Goal: Information Seeking & Learning: Understand process/instructions

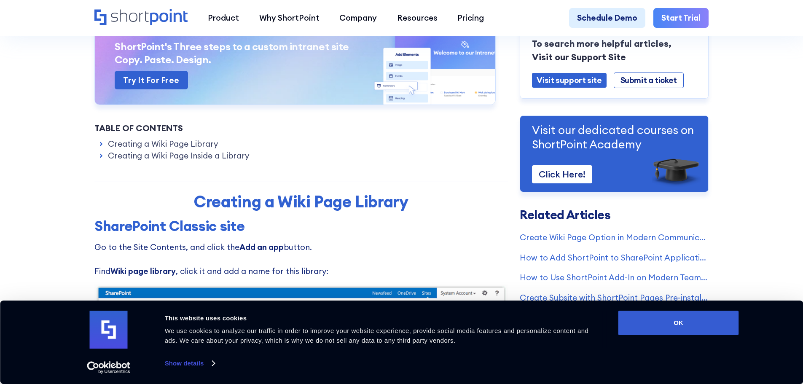
scroll to position [211, 0]
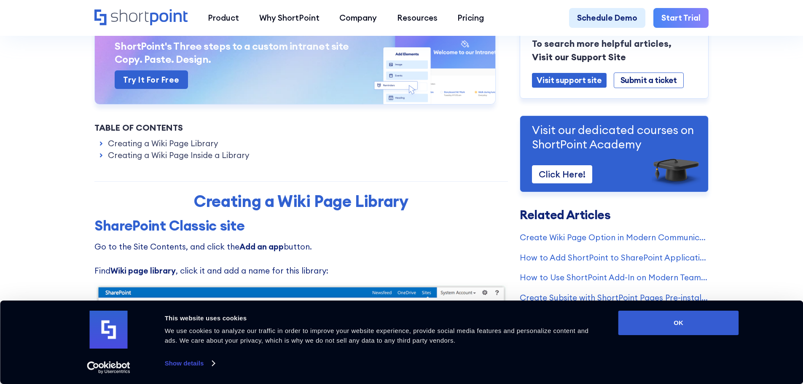
click at [108, 156] on link "Creating a Wiki Page Inside a Library" at bounding box center [178, 155] width 141 height 12
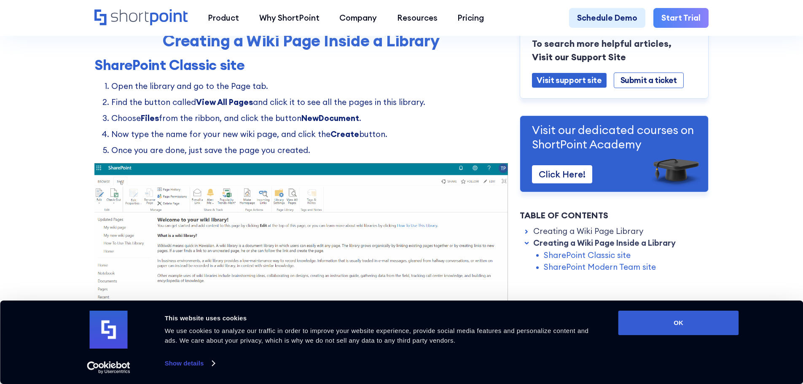
scroll to position [1096, 0]
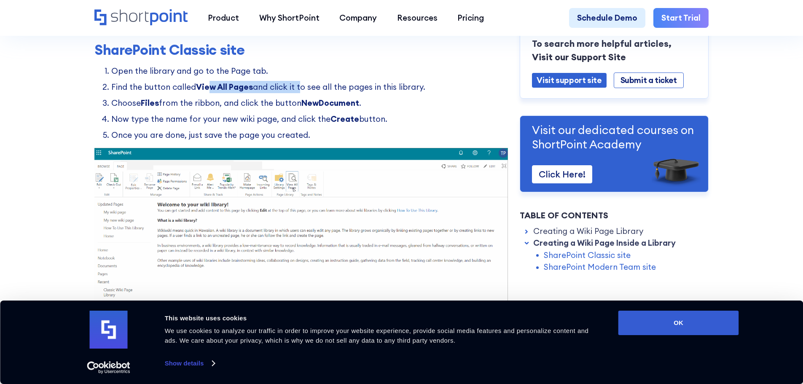
drag, startPoint x: 207, startPoint y: 93, endPoint x: 299, endPoint y: 87, distance: 91.7
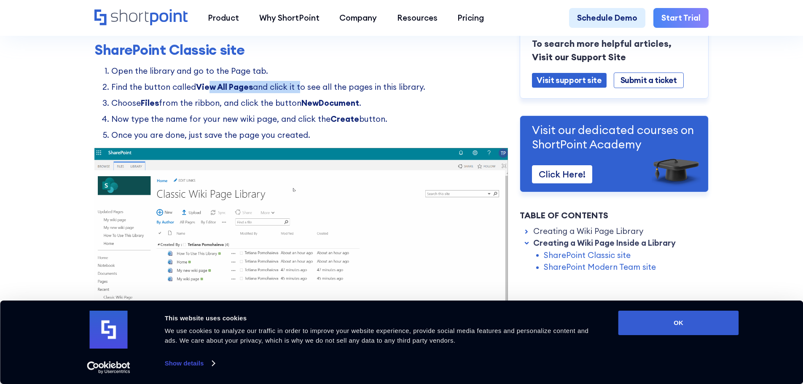
click at [299, 87] on li "Find the button called View All Pages and click it to see all the pages in this…" at bounding box center [309, 87] width 397 height 12
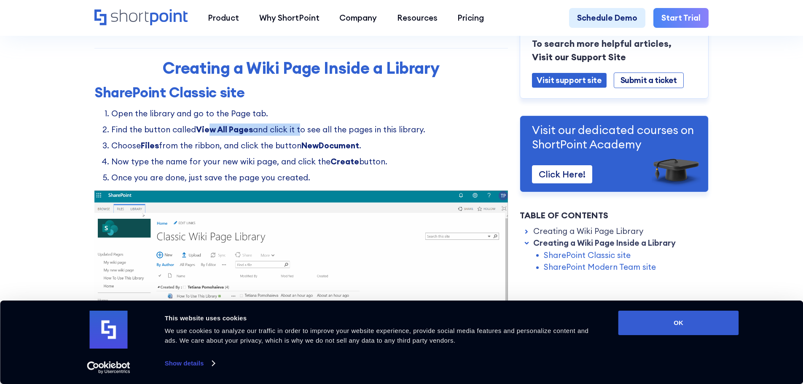
scroll to position [1054, 0]
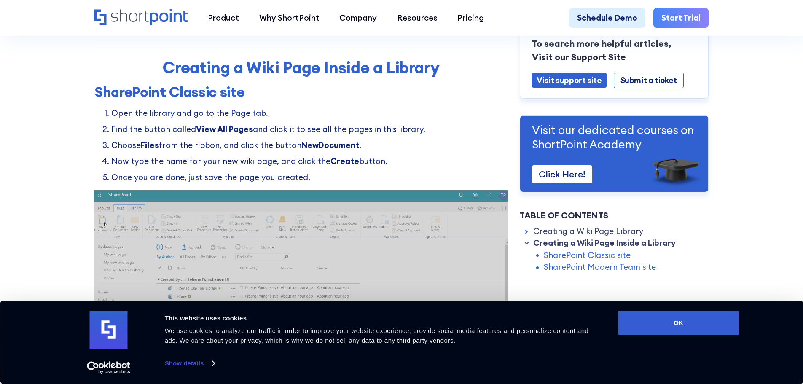
click at [146, 141] on ol "Open the library and go to the Page tab. Find the button called View All Pages …" at bounding box center [301, 145] width 414 height 76
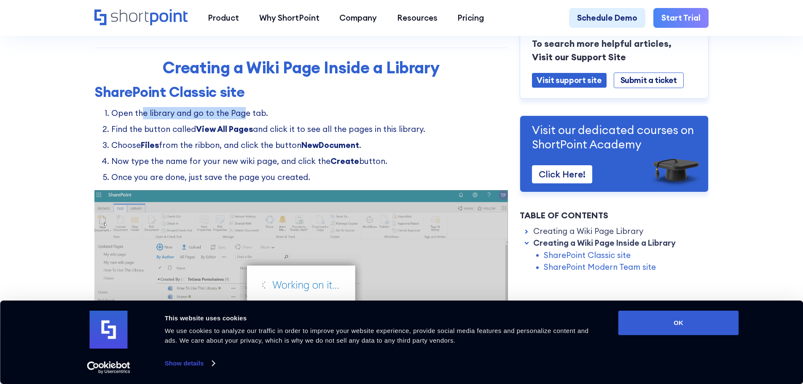
drag, startPoint x: 139, startPoint y: 119, endPoint x: 239, endPoint y: 117, distance: 100.4
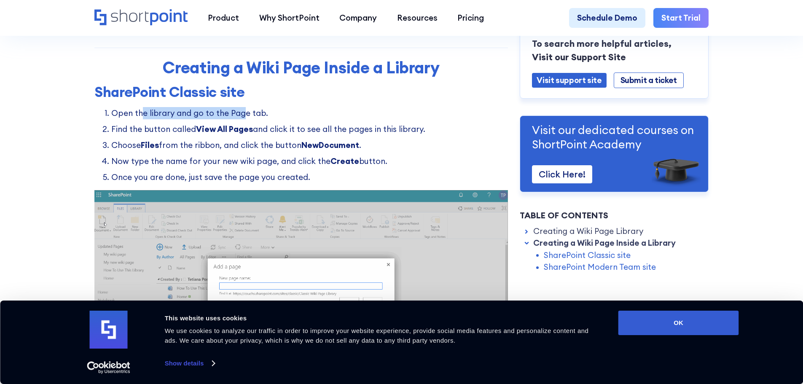
click at [239, 117] on li "Open the library and go to the Page tab." at bounding box center [309, 113] width 397 height 12
drag, startPoint x: 200, startPoint y: 139, endPoint x: 172, endPoint y: 139, distance: 28.3
click at [199, 134] on strong "View All Pages" at bounding box center [224, 129] width 57 height 10
drag, startPoint x: 135, startPoint y: 136, endPoint x: 180, endPoint y: 136, distance: 45.1
click at [180, 135] on li "Find the button called View All Pages and click it to see all the pages in this…" at bounding box center [309, 129] width 397 height 12
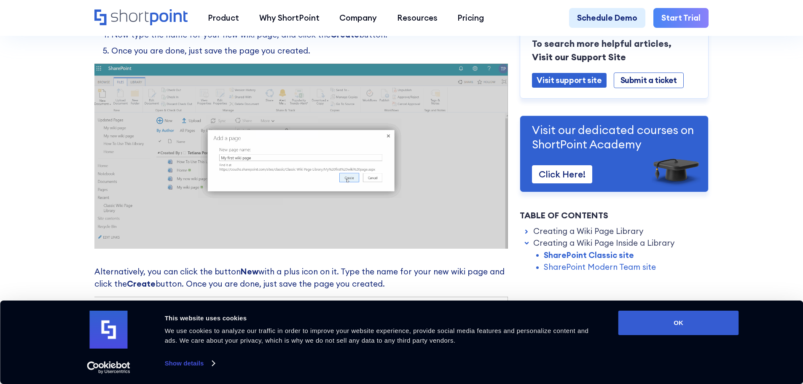
scroll to position [1139, 0]
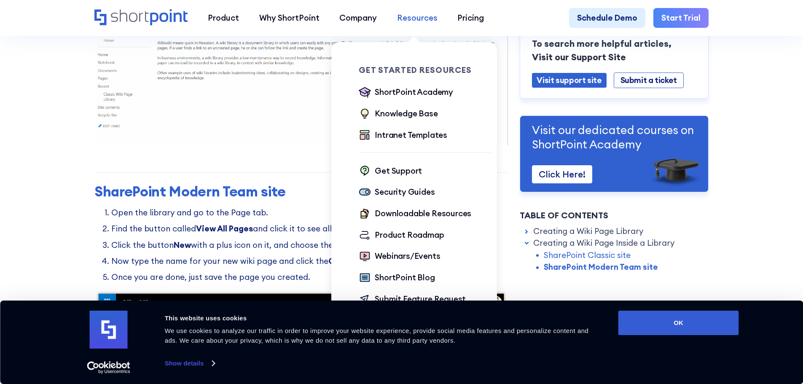
scroll to position [1349, 0]
